Goal: Transaction & Acquisition: Purchase product/service

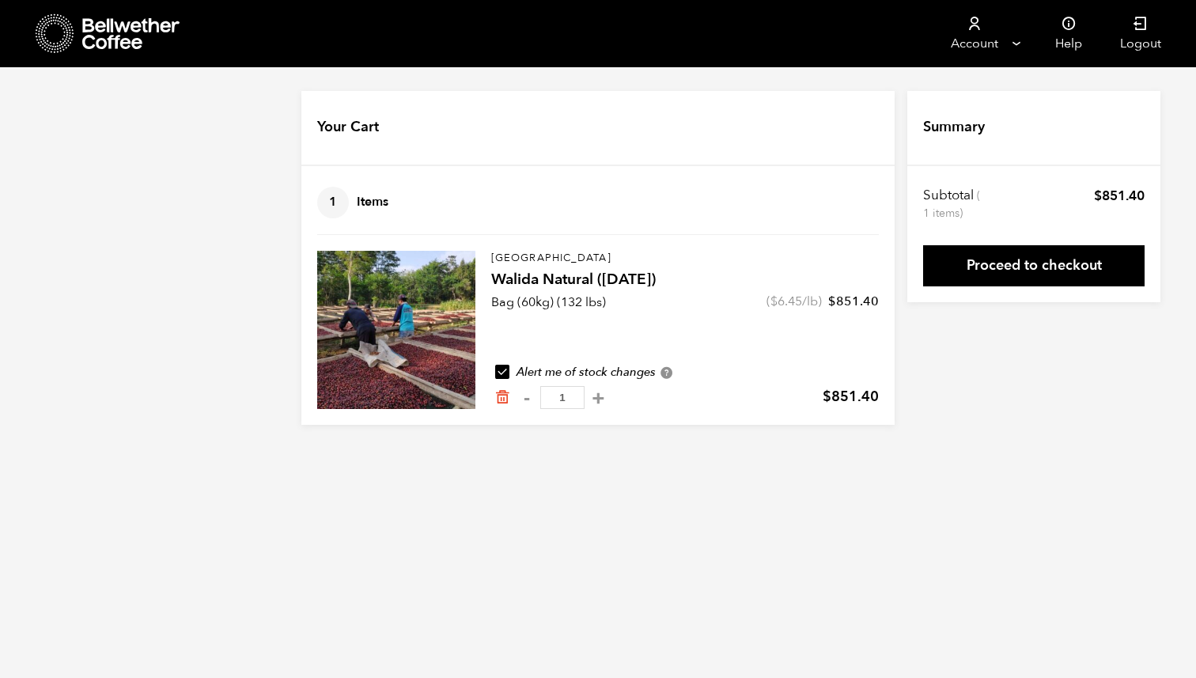
click at [104, 11] on link at bounding box center [164, 33] width 256 height 67
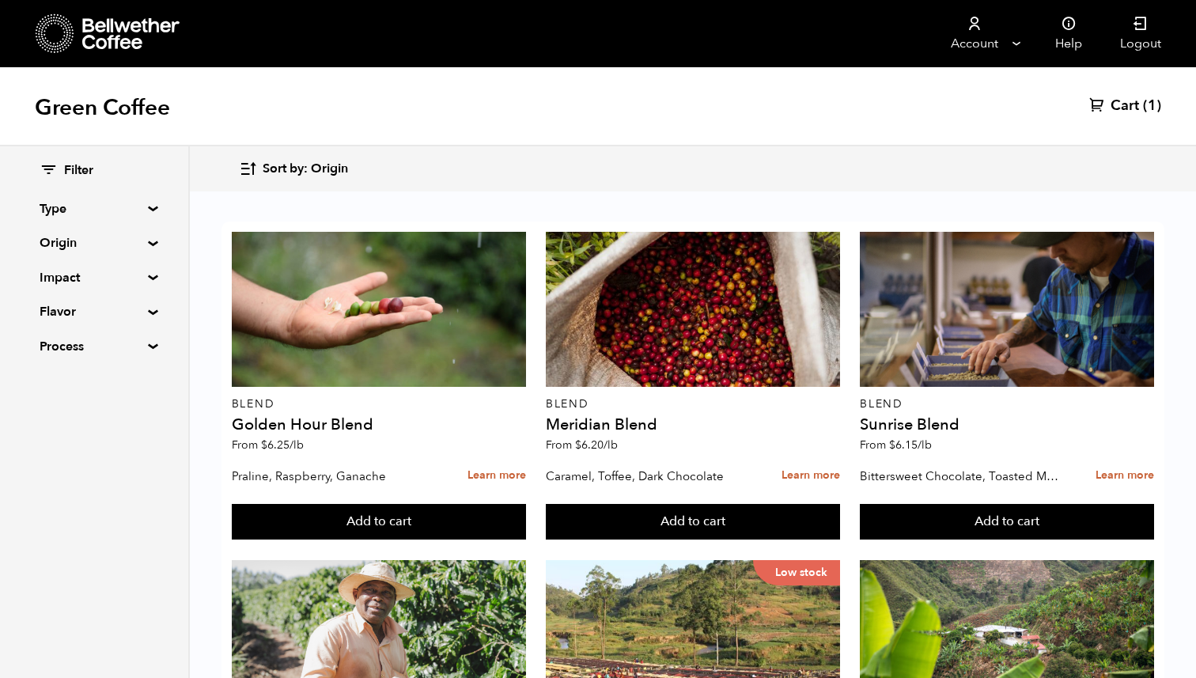
click at [119, 248] on summary "Origin" at bounding box center [94, 242] width 109 height 19
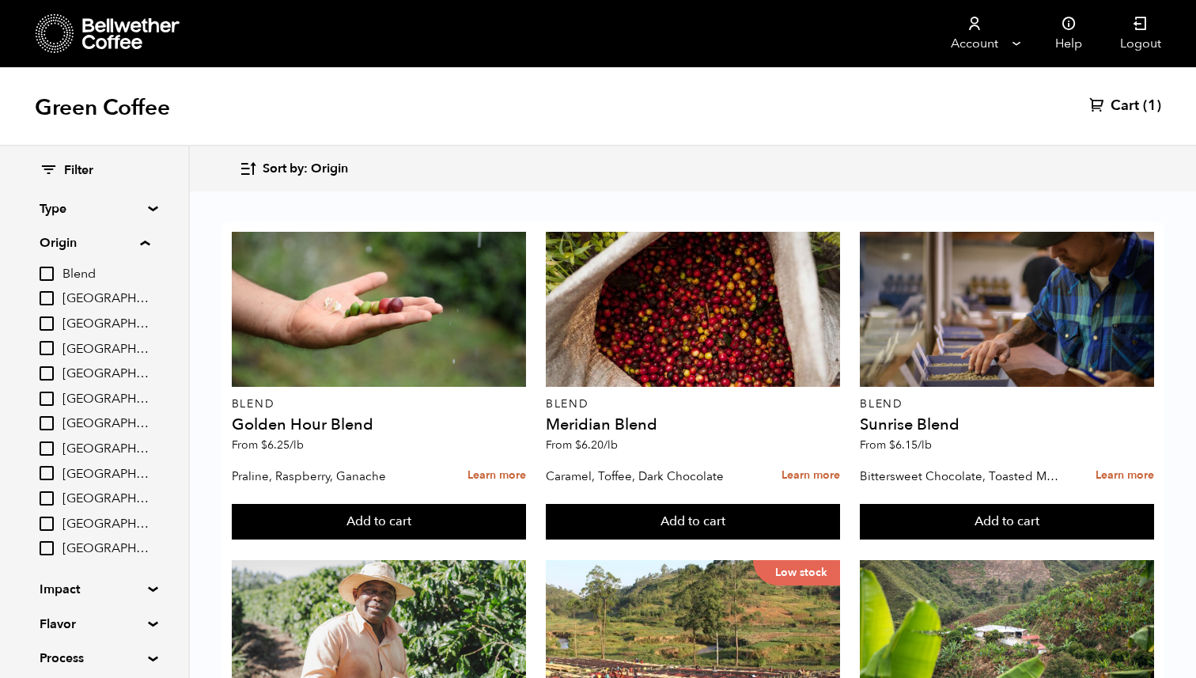
click at [54, 370] on input "[GEOGRAPHIC_DATA]" at bounding box center [47, 373] width 14 height 14
checkbox input "true"
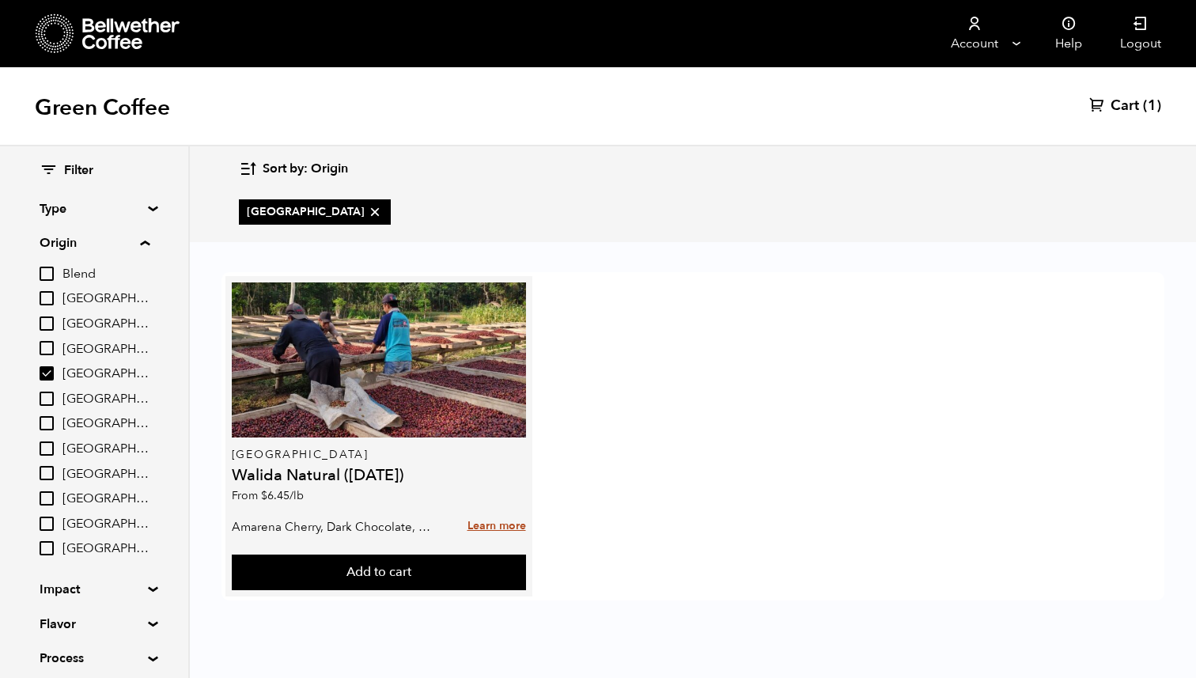
click at [497, 523] on link "Learn more" at bounding box center [497, 526] width 59 height 34
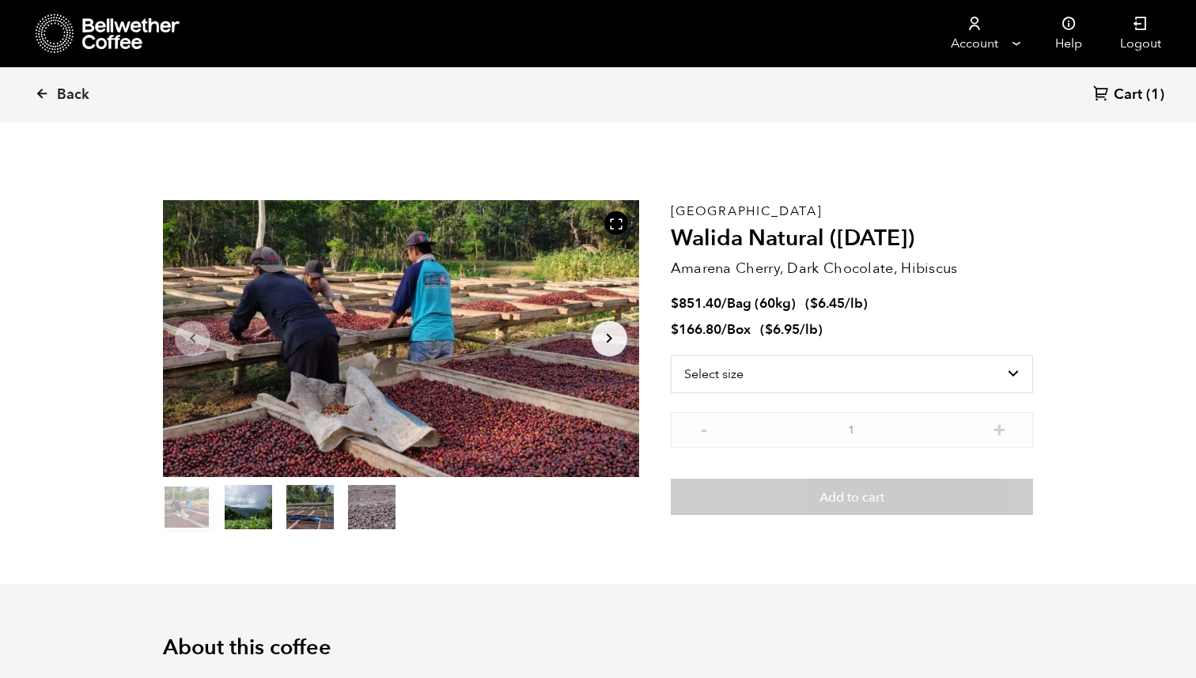
scroll to position [688, 843]
click at [839, 362] on select "Select size Bag (60kg) (132 lbs) Box (24 lbs)" at bounding box center [852, 374] width 362 height 38
click at [671, 355] on select "Select size Bag (60kg) (132 lbs) Box (24 lbs)" at bounding box center [852, 374] width 362 height 38
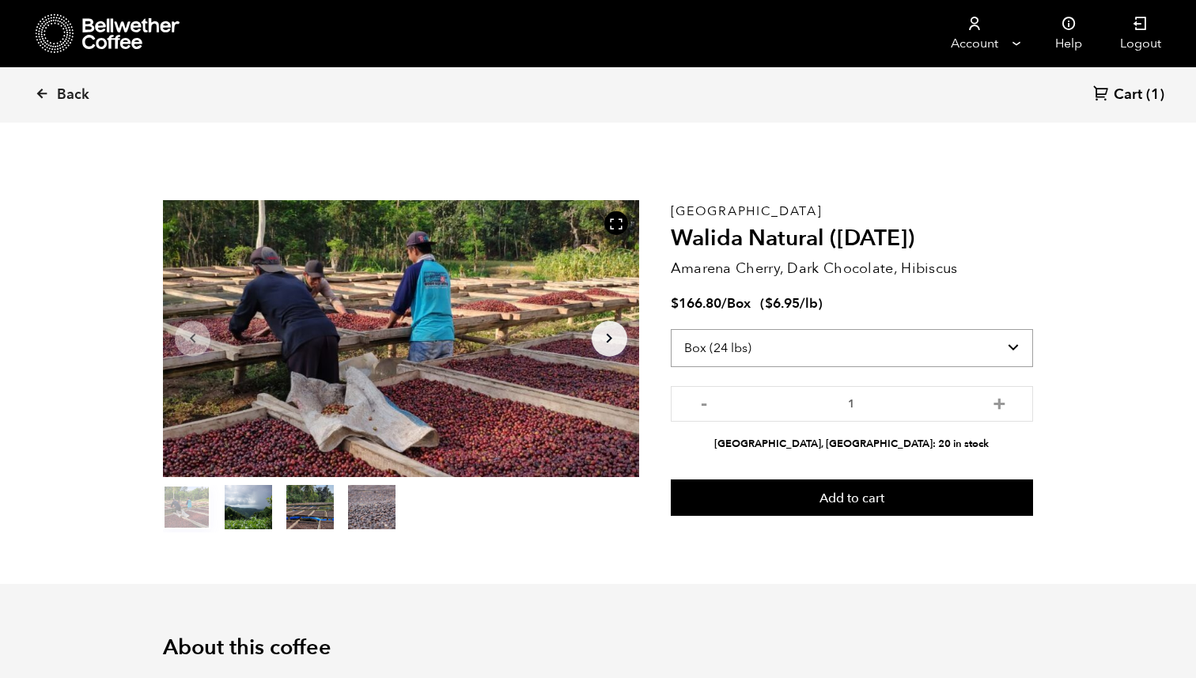
click at [863, 344] on select "Select size Bag (60kg) (132 lbs) Box (24 lbs)" at bounding box center [852, 348] width 362 height 38
click at [671, 329] on select "Select size Bag (60kg) (132 lbs) Box (24 lbs)" at bounding box center [852, 348] width 362 height 38
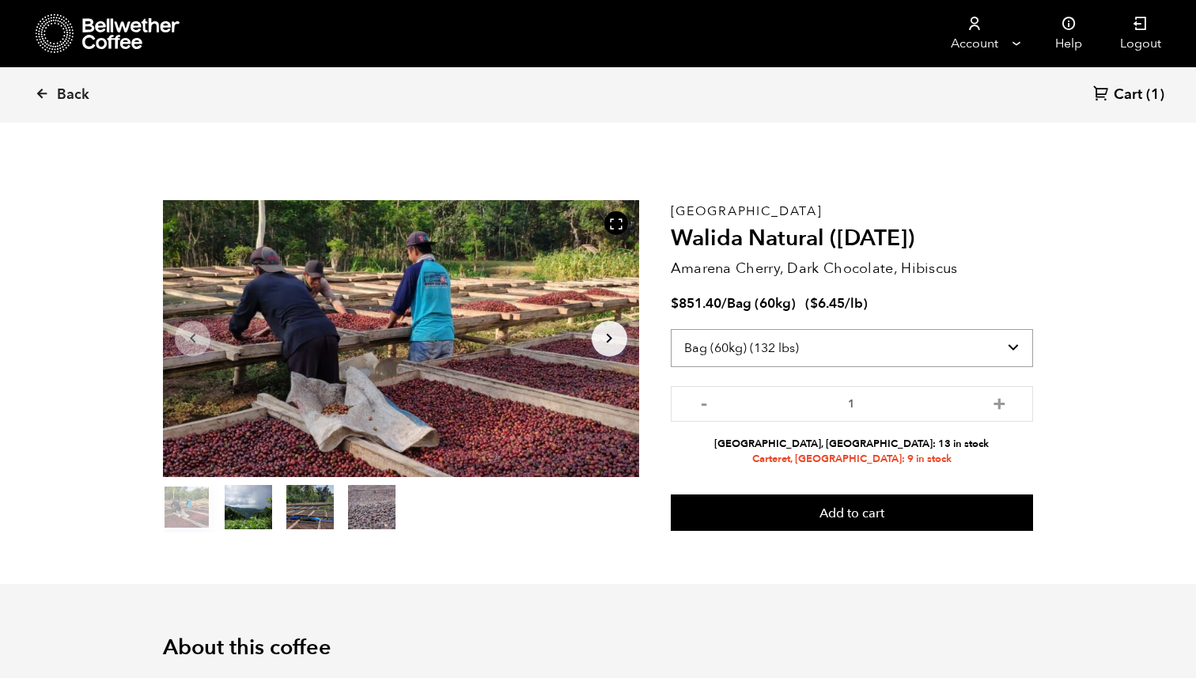
click at [797, 353] on select "Select size Bag (60kg) (132 lbs) Box (24 lbs)" at bounding box center [852, 348] width 362 height 38
select select "box"
click at [671, 329] on select "Select size Bag (60kg) (132 lbs) Box (24 lbs)" at bounding box center [852, 348] width 362 height 38
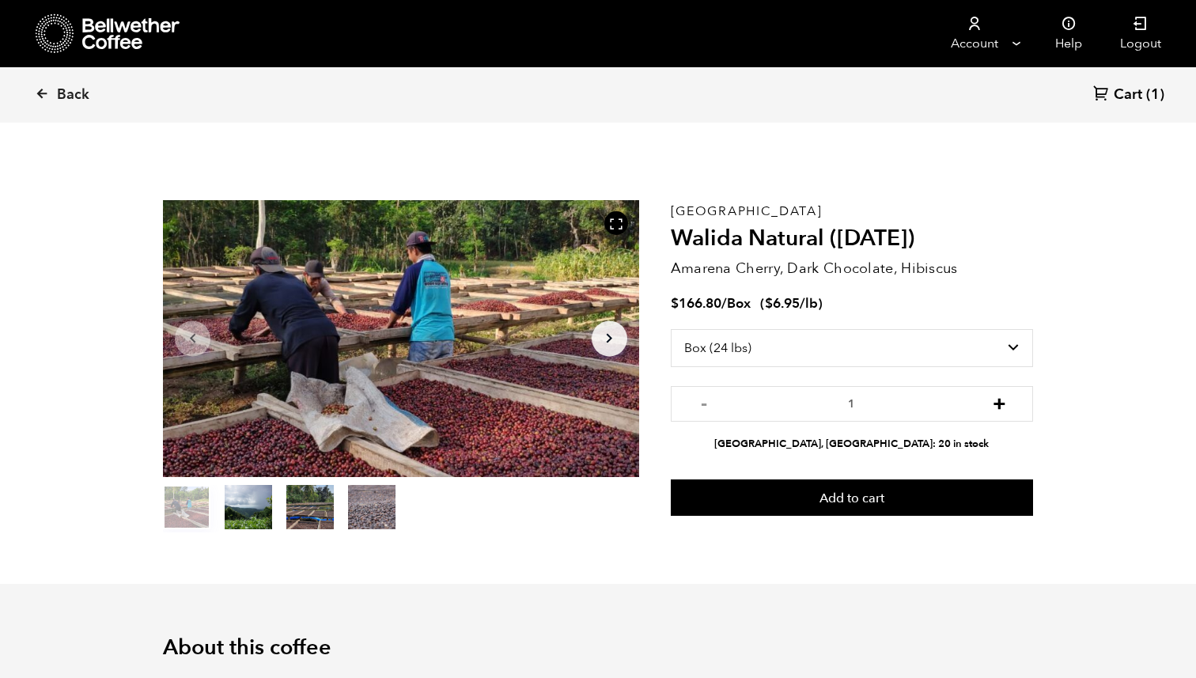
click at [1005, 403] on button "+" at bounding box center [1000, 402] width 20 height 16
type input "2"
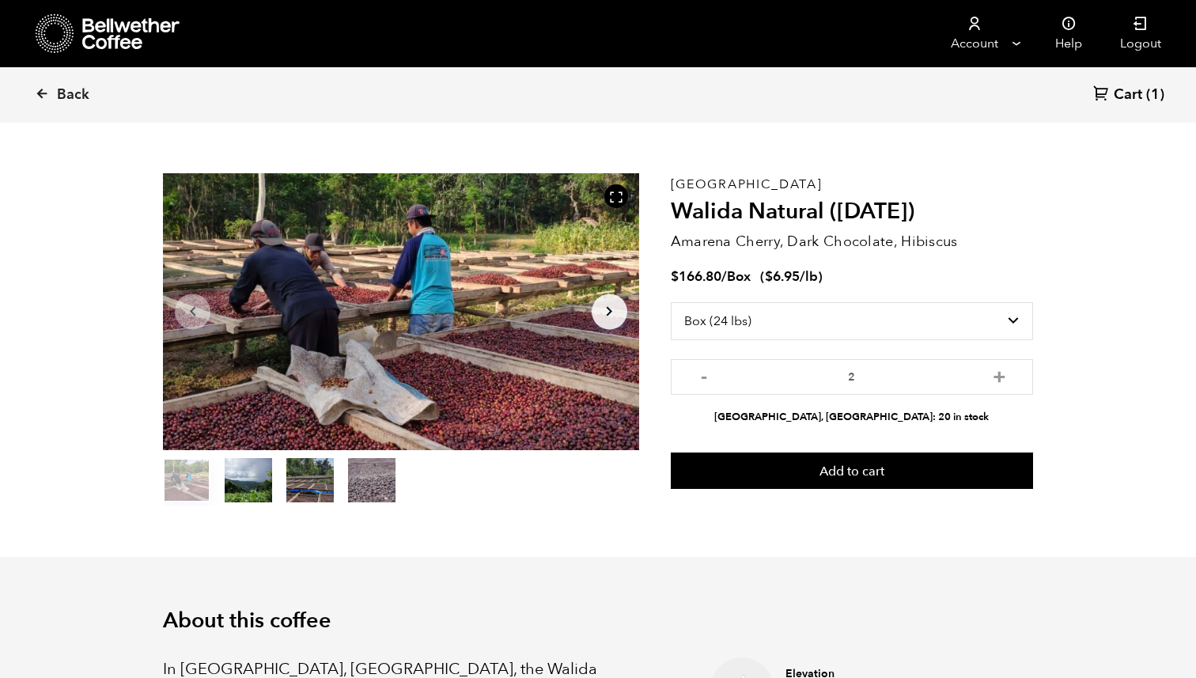
scroll to position [28, 0]
